Goal: Navigation & Orientation: Find specific page/section

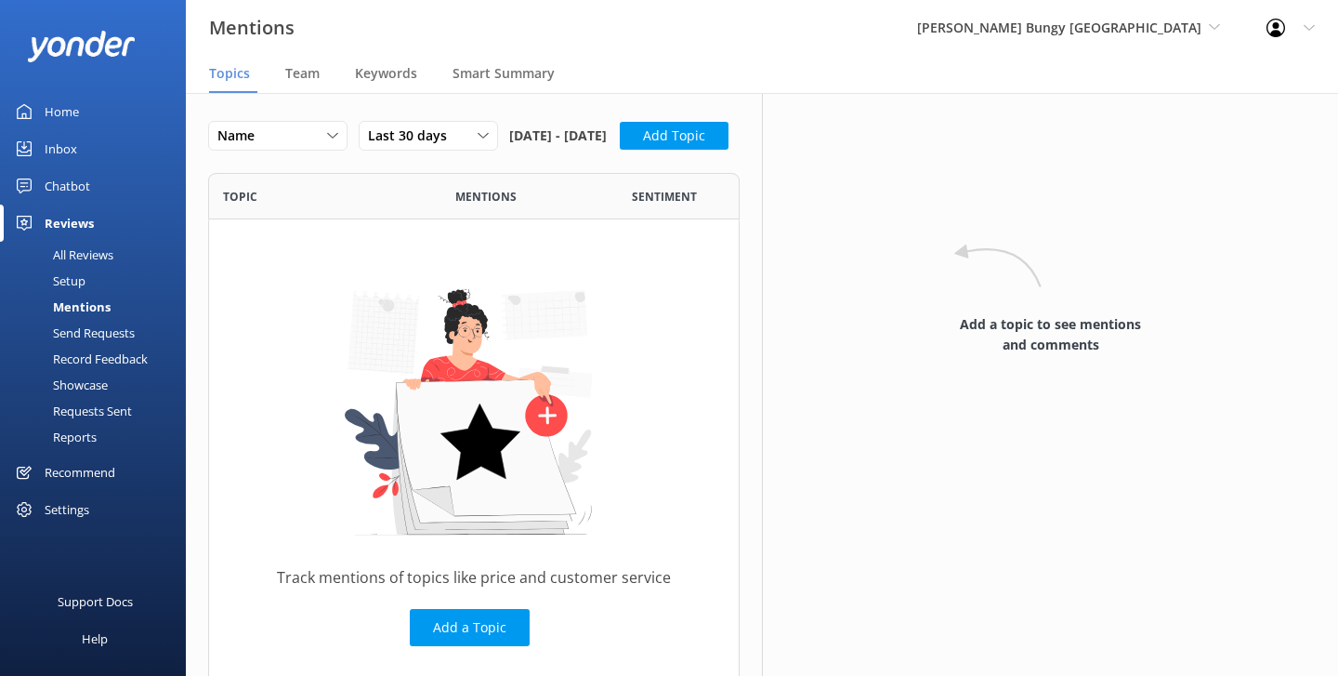
scroll to position [1, 1]
click at [63, 144] on div "Inbox" at bounding box center [61, 148] width 33 height 37
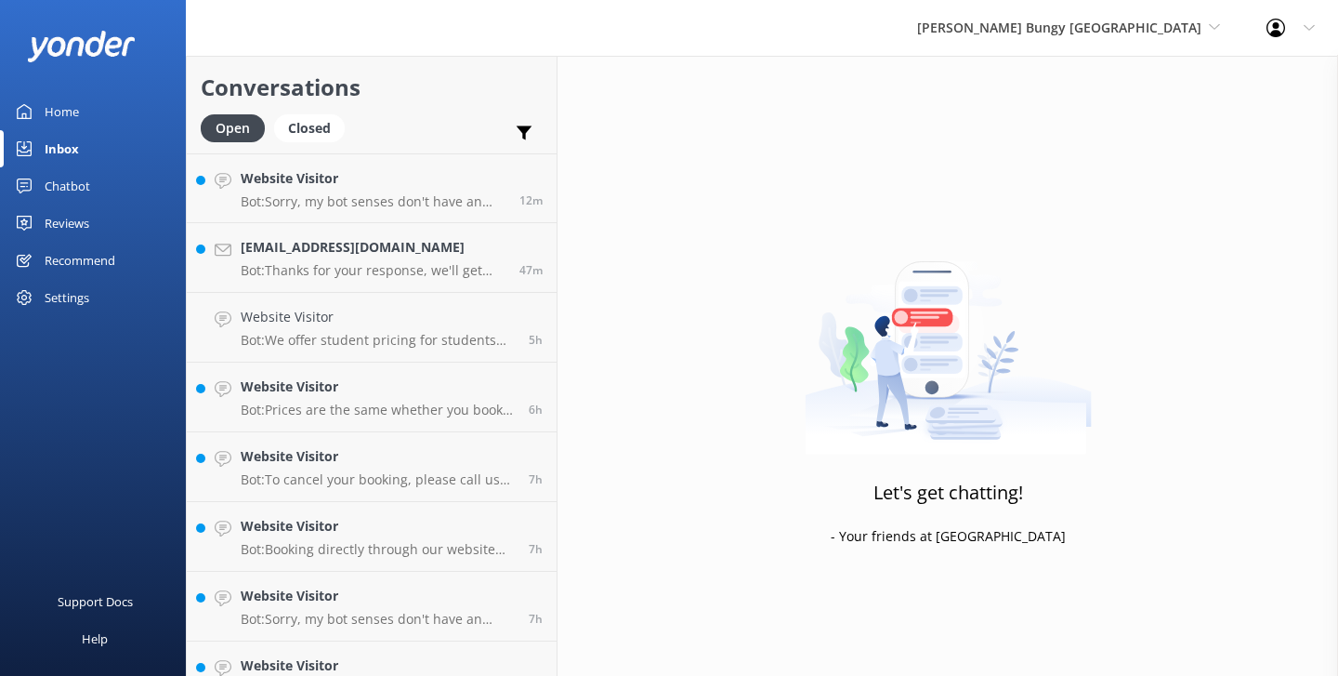
click at [1094, 39] on div "[PERSON_NAME] Bungy [GEOGRAPHIC_DATA] Yonder Zipline Yonder demo Yonder Luxury …" at bounding box center [1068, 28] width 349 height 56
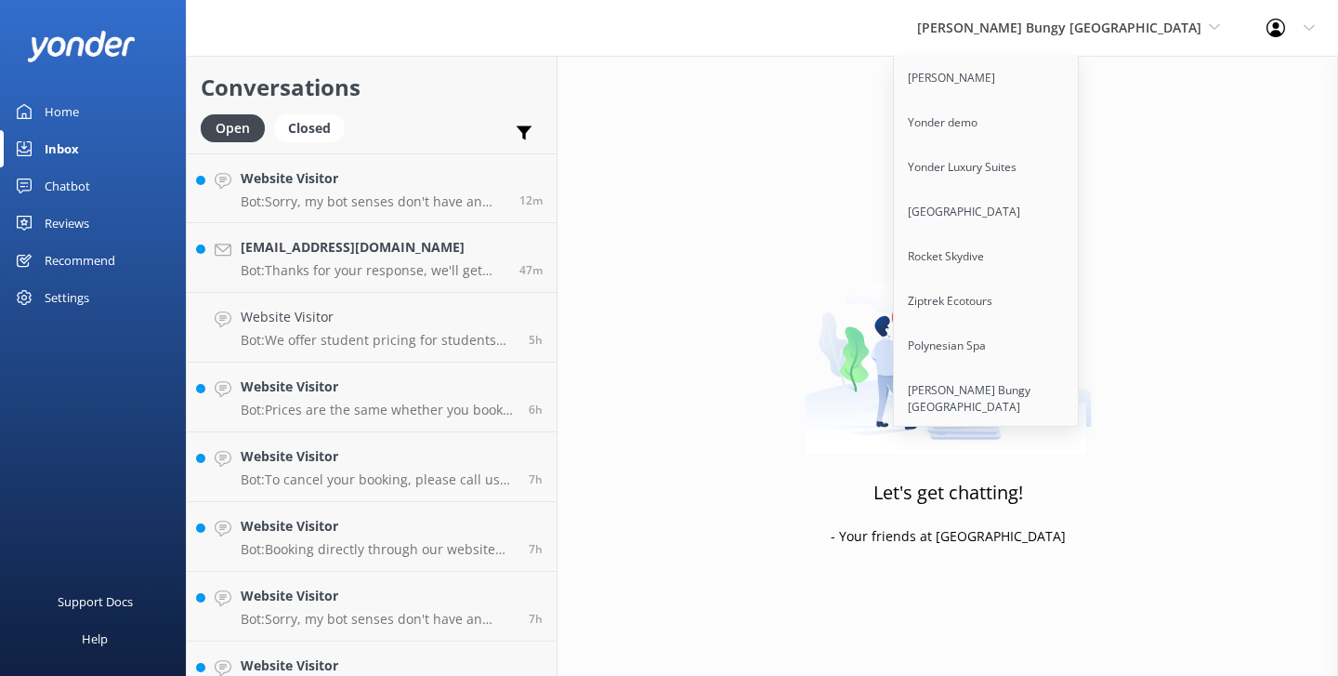
click at [46, 112] on div "Home" at bounding box center [62, 111] width 34 height 37
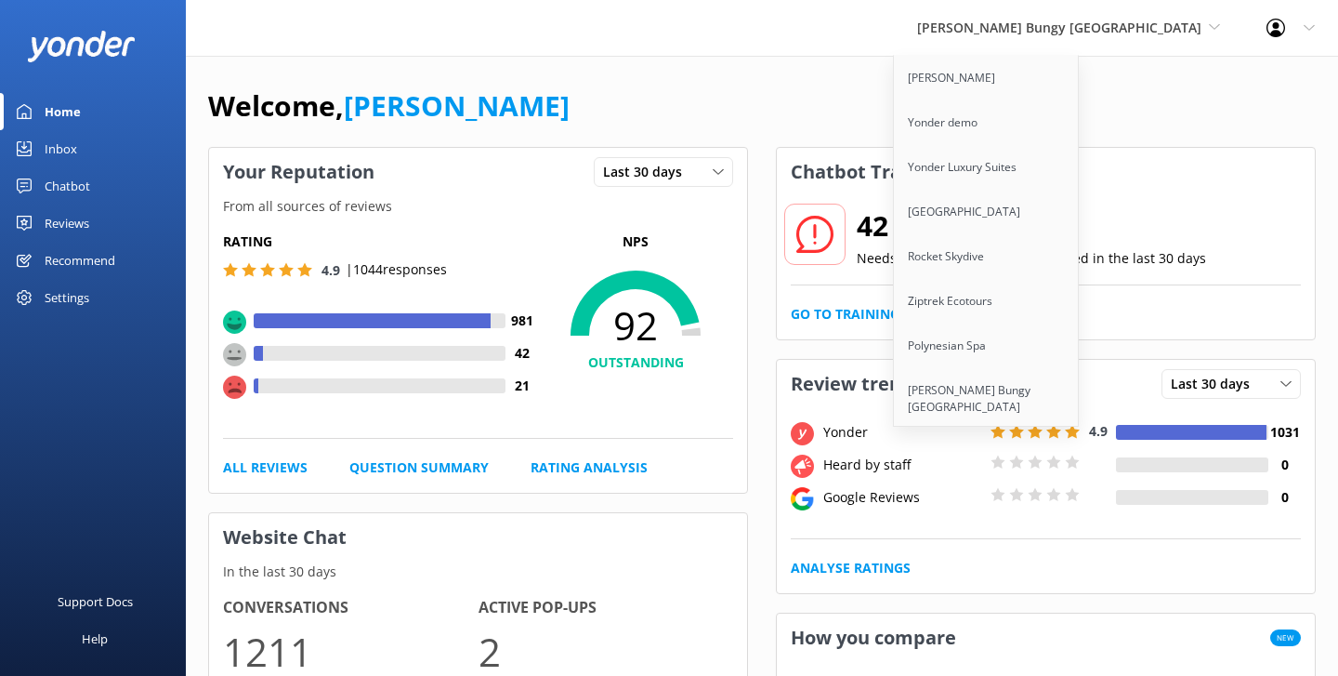
click at [860, 133] on div "Welcome, [PERSON_NAME]" at bounding box center [762, 115] width 1108 height 63
